Goal: Find contact information: Find contact information

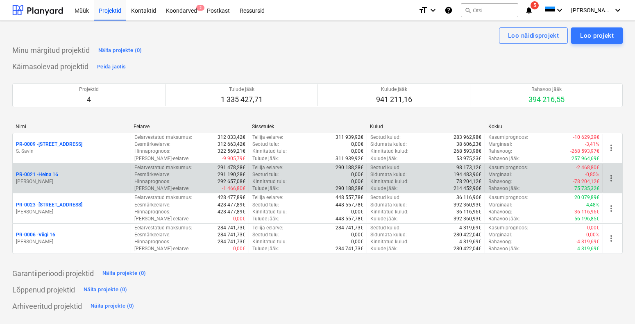
click at [88, 179] on p "[PERSON_NAME]" at bounding box center [71, 181] width 111 height 7
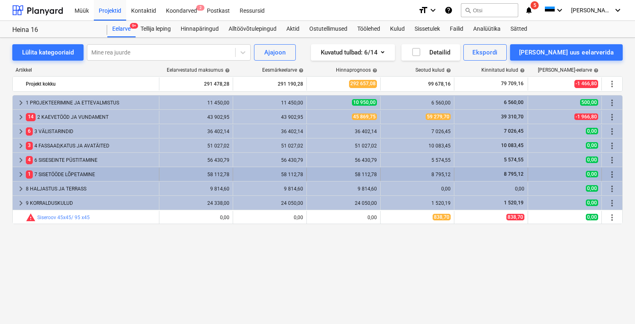
click at [55, 174] on div "1 7 SISETÖÖDE LÕPETAMINE" at bounding box center [91, 174] width 130 height 13
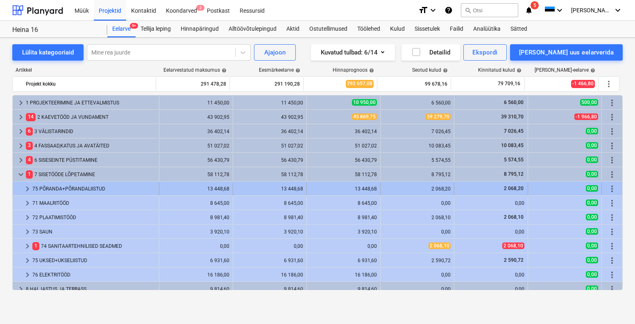
click at [71, 188] on div "75 PÕRANDA+PÕRANDALIISTUD" at bounding box center [93, 188] width 123 height 13
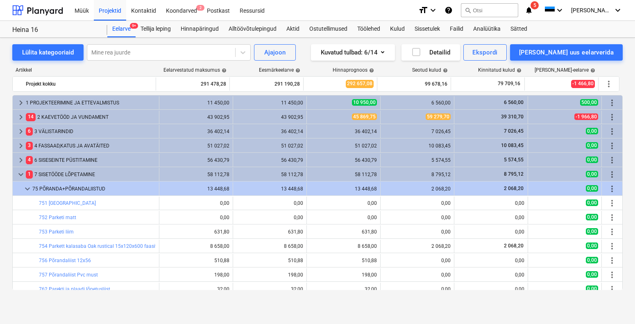
scroll to position [17, 0]
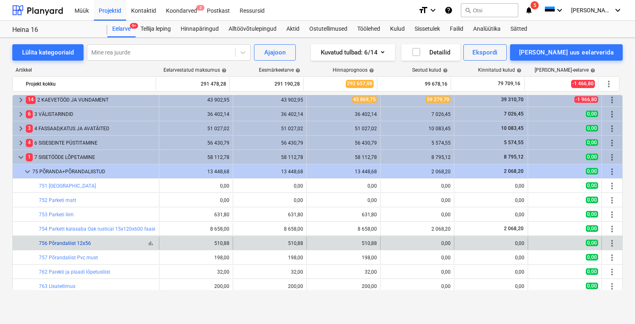
click at [88, 242] on link "756 Põrandaliist 12x56" at bounding box center [65, 243] width 52 height 6
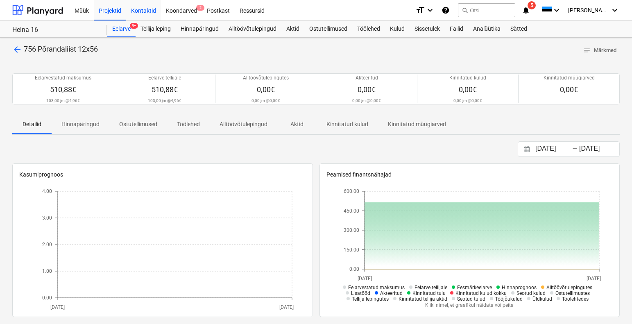
click at [139, 9] on div "Kontaktid" at bounding box center [143, 10] width 35 height 21
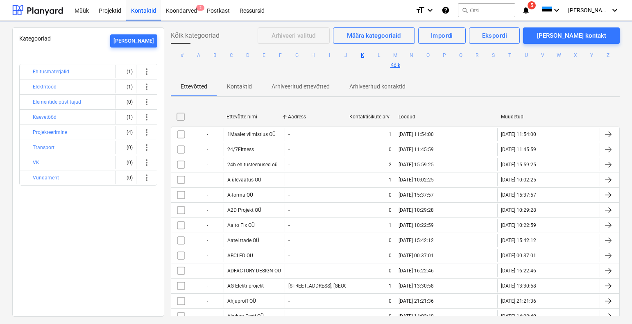
click at [361, 53] on button "K" at bounding box center [362, 55] width 10 height 10
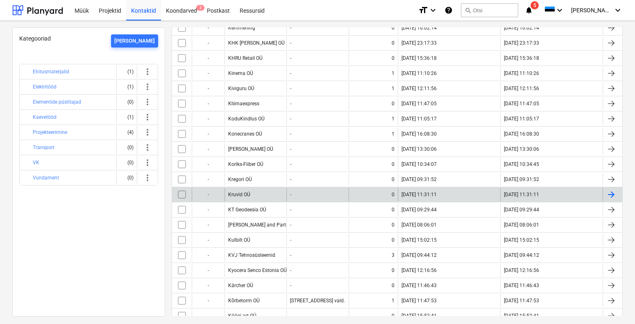
scroll to position [373, 0]
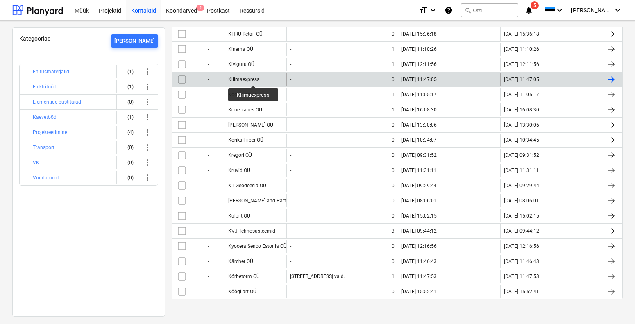
click at [253, 78] on div "Kliimaexpress" at bounding box center [243, 80] width 31 height 6
